Goal: Task Accomplishment & Management: Manage account settings

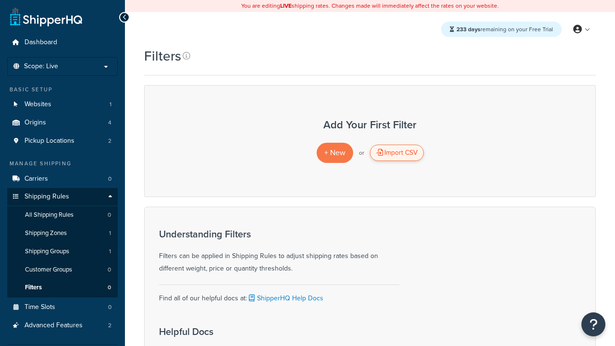
click at [396, 153] on div "Import CSV" at bounding box center [397, 153] width 54 height 16
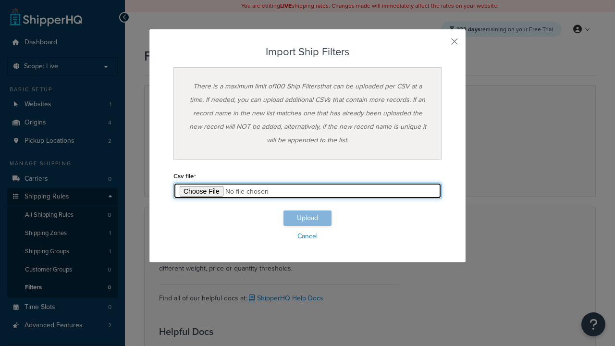
click at [308, 191] on input "file" at bounding box center [307, 191] width 268 height 16
type input "C:\fakepath\importShipFiltersSuccess.csv"
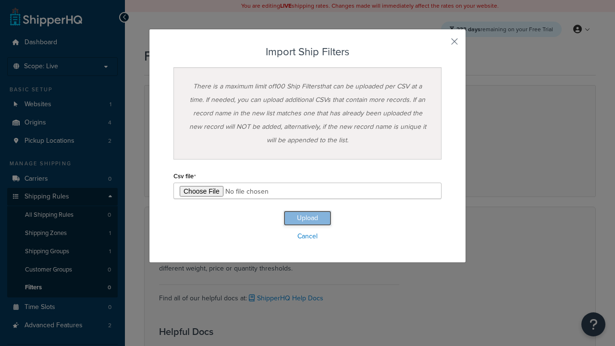
click at [308, 218] on button "Upload" at bounding box center [308, 217] width 48 height 15
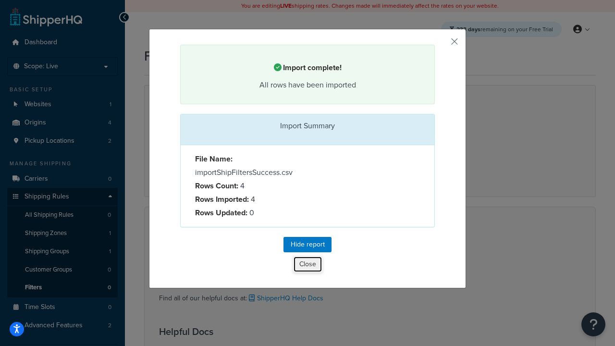
click at [308, 266] on button "Close" at bounding box center [307, 264] width 29 height 16
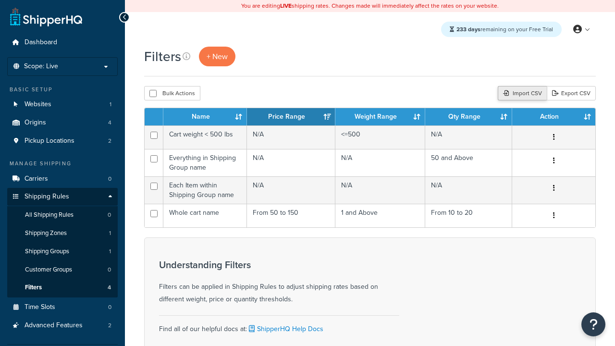
click at [521, 94] on div "Import CSV" at bounding box center [522, 93] width 49 height 14
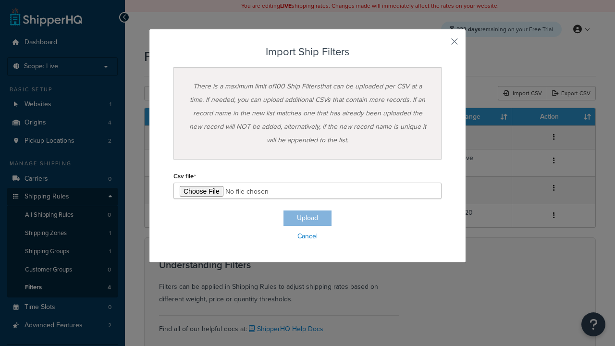
click at [308, 52] on h3 "Import Ship Filters" at bounding box center [307, 52] width 268 height 12
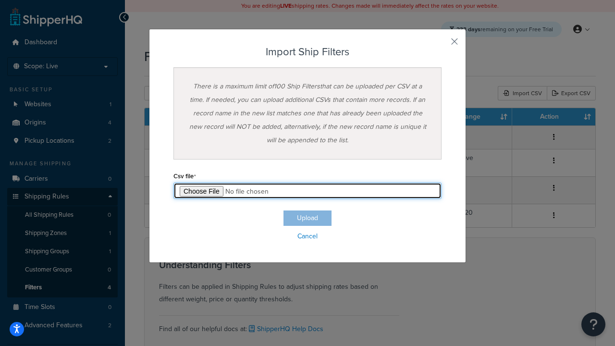
click at [308, 191] on input "file" at bounding box center [307, 191] width 268 height 16
type input "C:\fakepath\importShipFiltersFailure.csv"
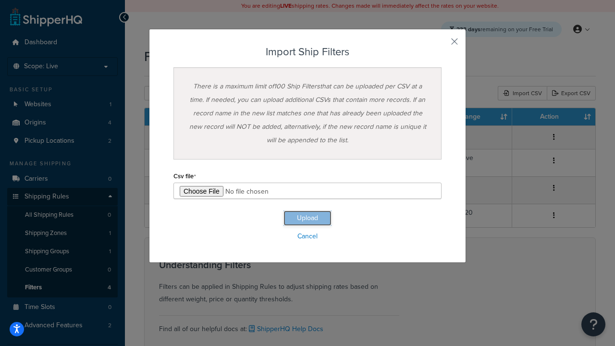
click at [308, 218] on button "Upload" at bounding box center [308, 217] width 48 height 15
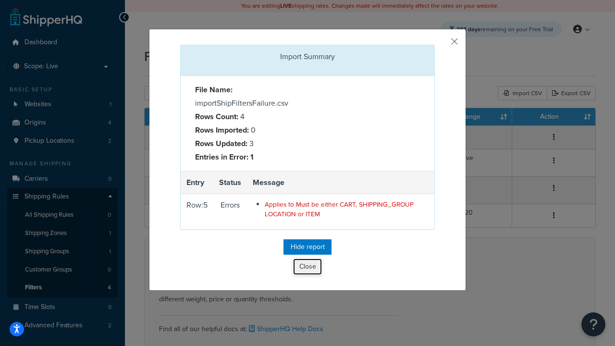
click at [308, 269] on button "Close" at bounding box center [307, 267] width 29 height 16
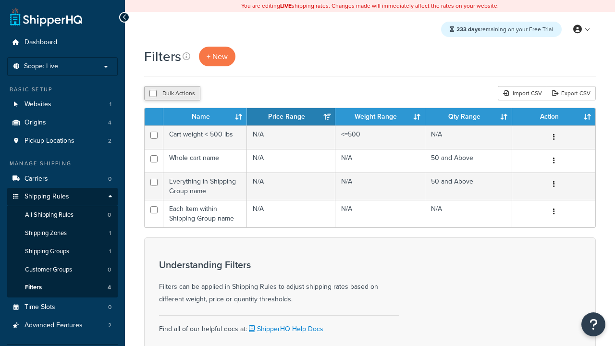
click at [172, 94] on button "Bulk Actions" at bounding box center [172, 93] width 56 height 14
checkbox input "true"
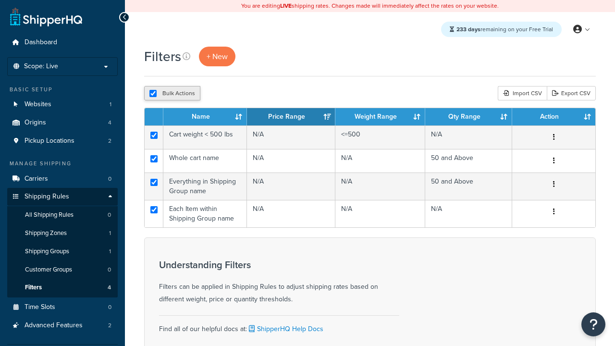
checkbox input "true"
click at [259, 94] on button "Delete" at bounding box center [256, 93] width 33 height 14
